Goal: Information Seeking & Learning: Learn about a topic

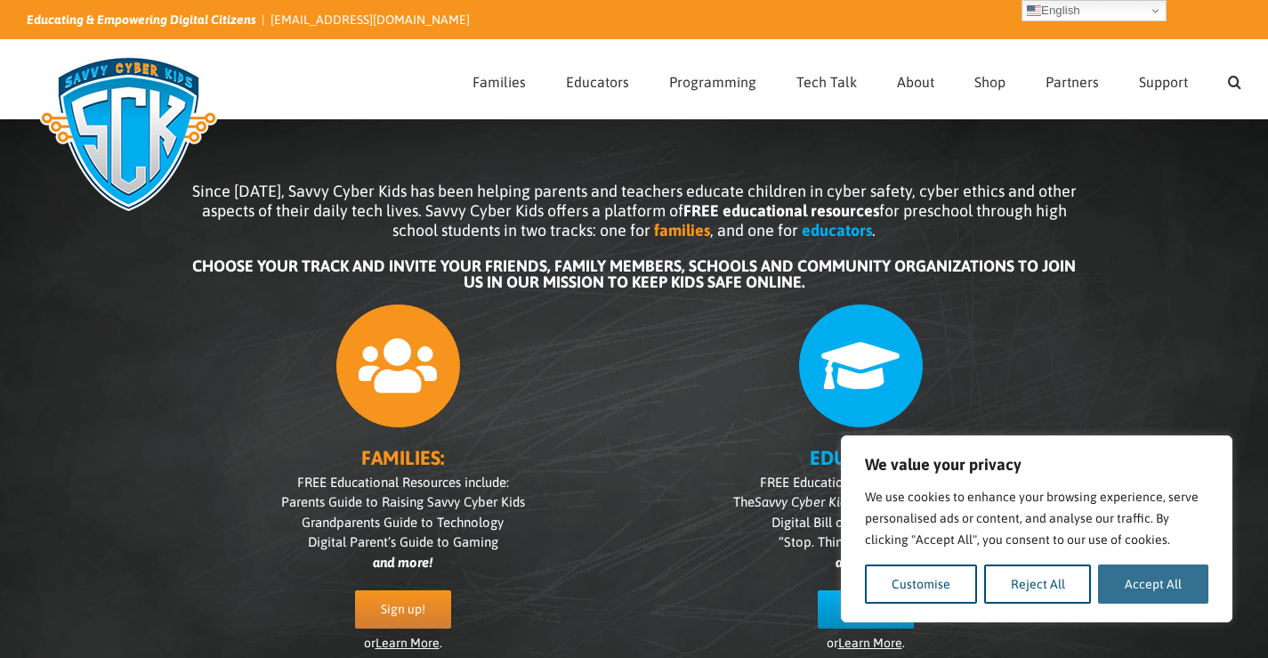
click at [1118, 592] on button "Accept All" at bounding box center [1153, 583] width 110 height 39
checkbox input "true"
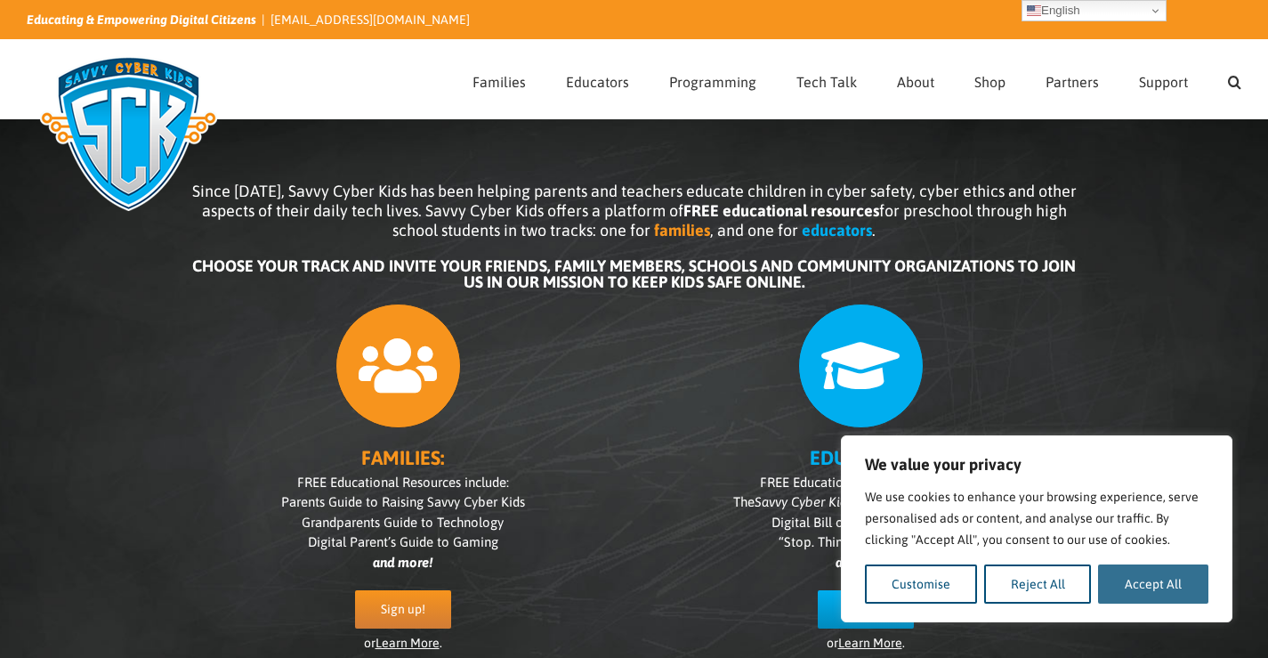
checkbox input "true"
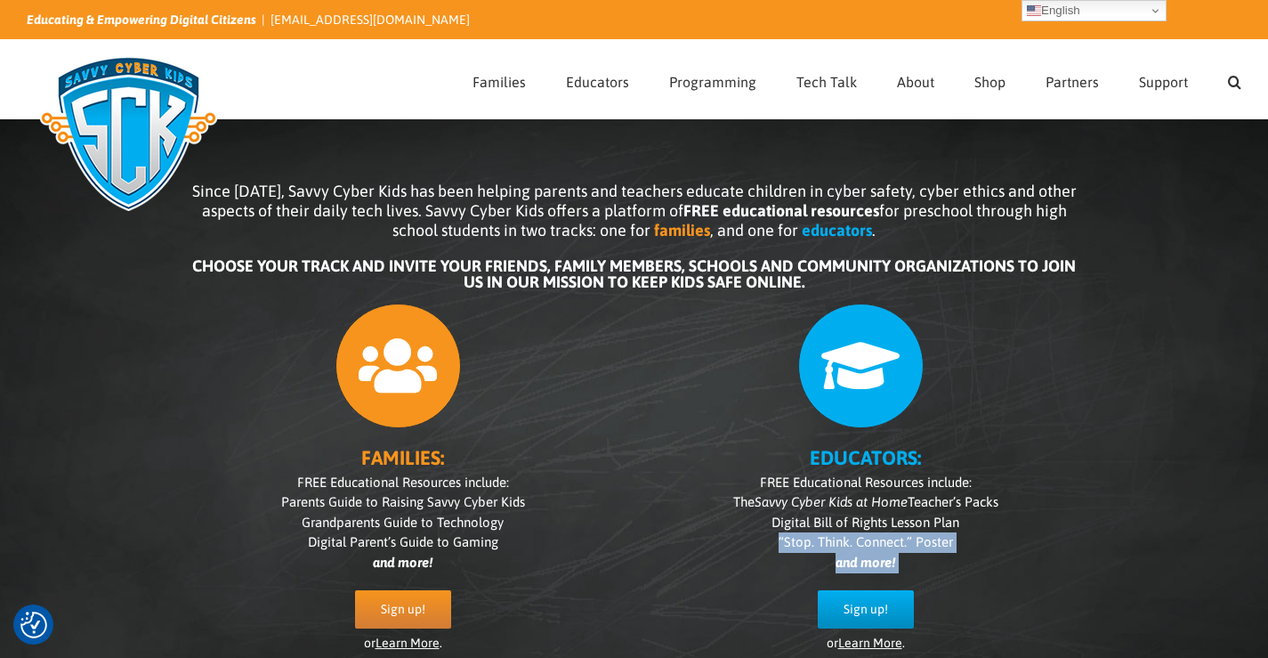
drag, startPoint x: 635, startPoint y: 603, endPoint x: 635, endPoint y: 498, distance: 104.1
click at [635, 513] on div "FAMILIES: FREE Educational Resources include: Parents Guide to Raising Savvy Cy…" at bounding box center [635, 487] width 890 height 385
